Goal: Transaction & Acquisition: Download file/media

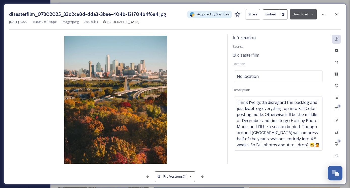
scroll to position [7613, 0]
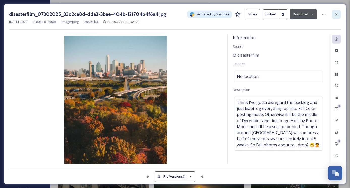
click at [337, 15] on icon at bounding box center [337, 14] width 2 height 2
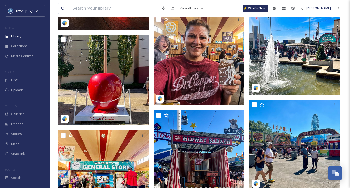
scroll to position [6865, 0]
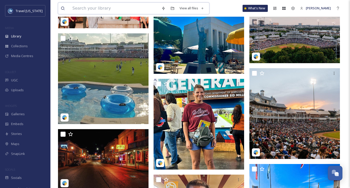
click at [85, 9] on input at bounding box center [114, 8] width 89 height 11
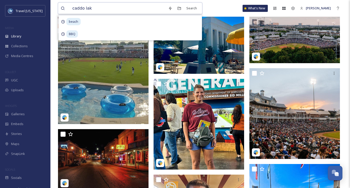
type input "caddo lake"
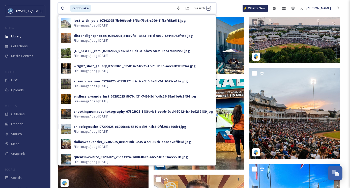
click at [97, 7] on input at bounding box center [133, 8] width 82 height 11
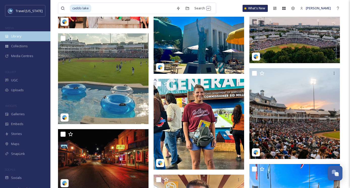
click at [28, 36] on div "Library" at bounding box center [25, 36] width 50 height 10
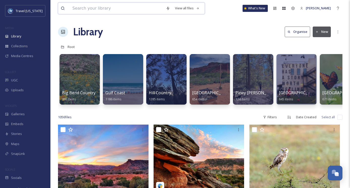
click at [117, 11] on input at bounding box center [117, 8] width 94 height 11
type input "caddo lake"
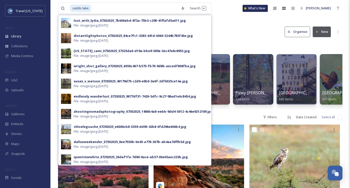
click at [254, 29] on div "Library Organise New" at bounding box center [200, 31] width 285 height 15
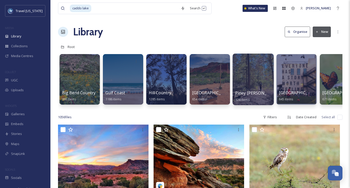
click at [239, 70] on div at bounding box center [253, 79] width 41 height 51
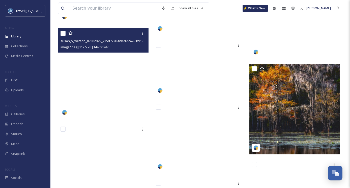
scroll to position [9246, 0]
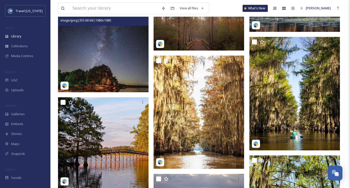
click at [113, 50] on img at bounding box center [103, 47] width 91 height 91
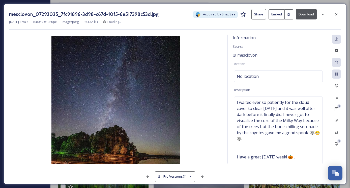
scroll to position [9279, 0]
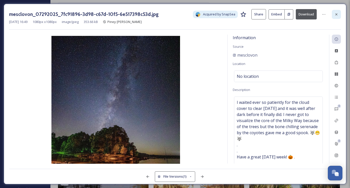
click at [341, 14] on div at bounding box center [336, 14] width 9 height 9
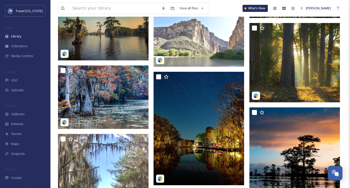
scroll to position [8392, 0]
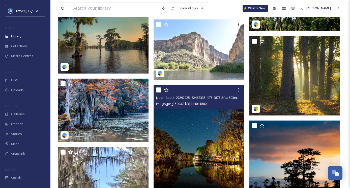
click at [173, 122] on img at bounding box center [199, 141] width 91 height 113
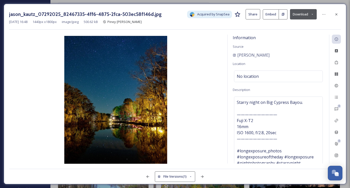
click at [4, 2] on div "jason_kautz_07292025_82467335-4ff6-4875-2fca-503ec58f146d.jpg Acquired by SnapS…" at bounding box center [175, 94] width 350 height 188
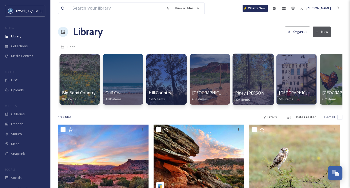
click at [240, 86] on div at bounding box center [253, 79] width 41 height 51
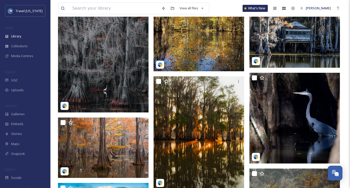
scroll to position [7103, 0]
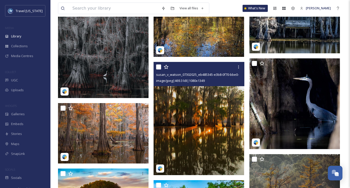
click at [195, 114] on img at bounding box center [199, 118] width 91 height 113
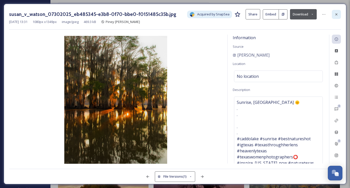
click at [333, 14] on div at bounding box center [336, 14] width 9 height 9
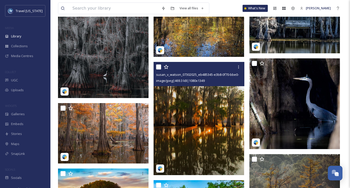
click at [201, 125] on img at bounding box center [199, 118] width 91 height 113
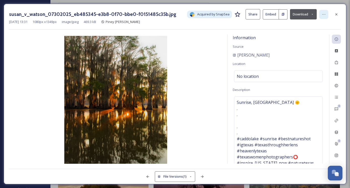
click at [325, 13] on icon at bounding box center [324, 14] width 4 height 4
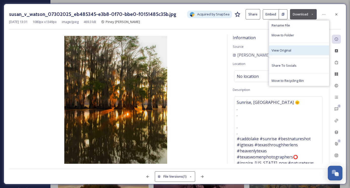
click at [283, 50] on span "View Original" at bounding box center [282, 50] width 20 height 5
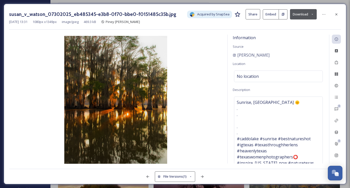
click at [298, 14] on button "Download" at bounding box center [303, 14] width 27 height 10
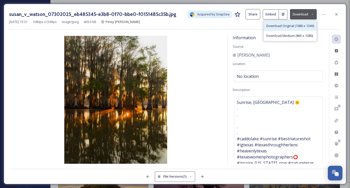
click at [290, 27] on span "Download Original (1080 x 1349)" at bounding box center [291, 25] width 48 height 5
